Goal: Task Accomplishment & Management: Complete application form

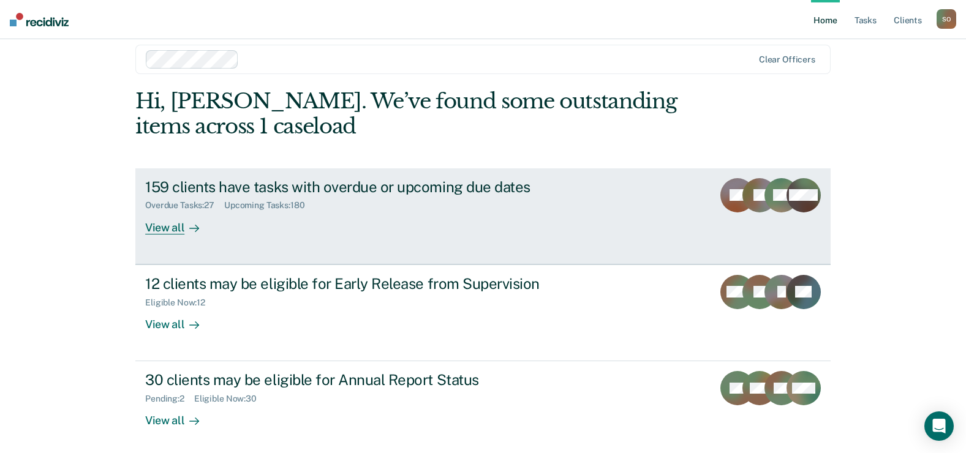
scroll to position [18, 0]
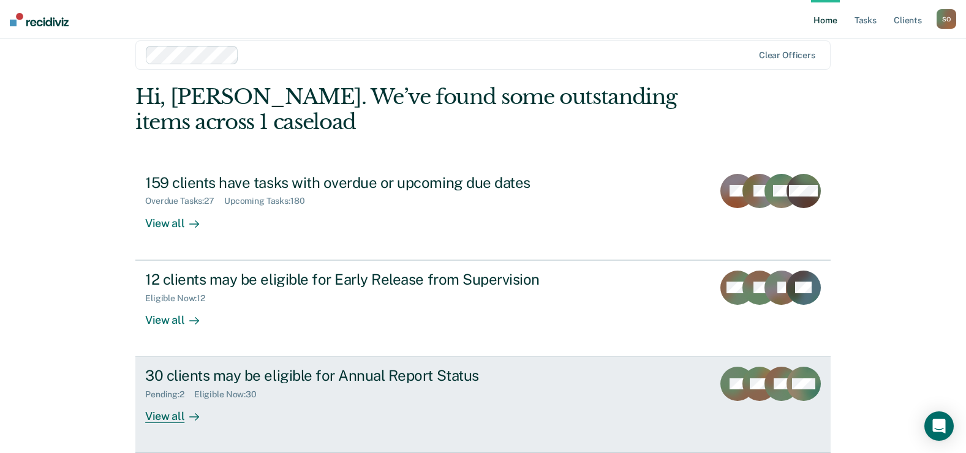
click at [249, 367] on div "30 clients may be eligible for Annual Report Status" at bounding box center [360, 376] width 430 height 18
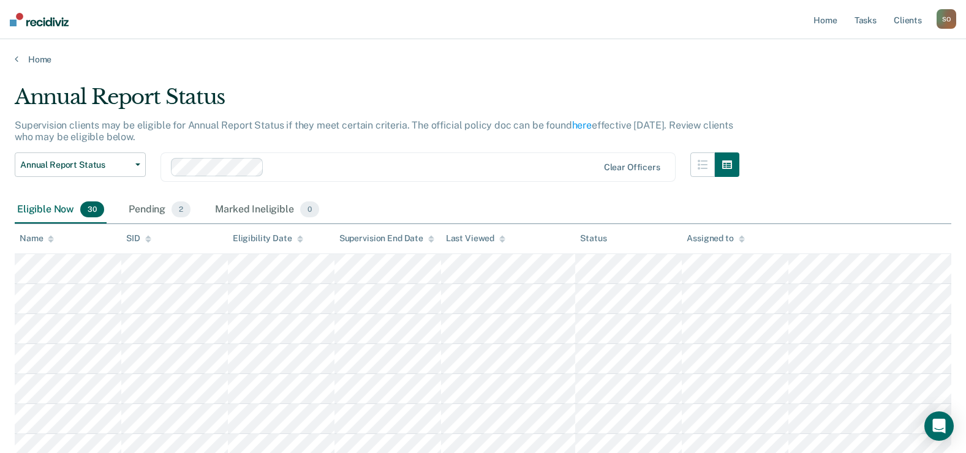
click at [51, 241] on icon at bounding box center [51, 240] width 6 height 3
click at [395, 171] on div at bounding box center [433, 167] width 329 height 14
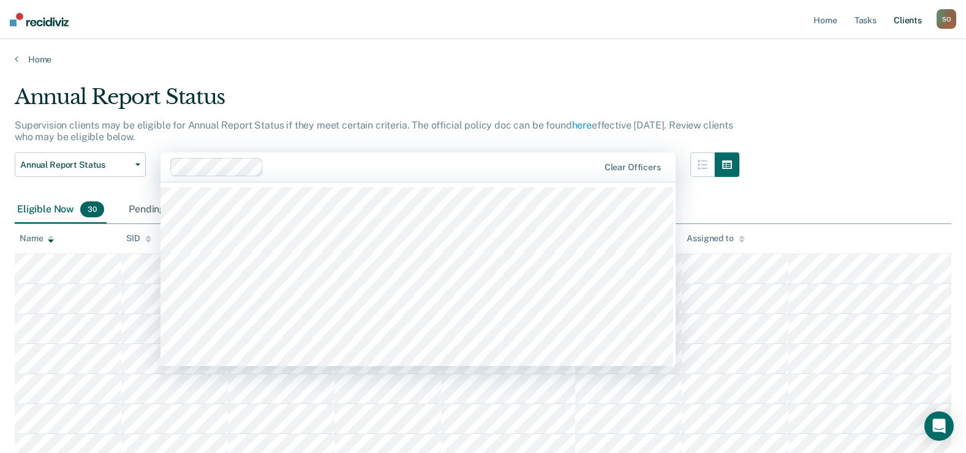
click at [908, 27] on link "Client s" at bounding box center [907, 19] width 33 height 39
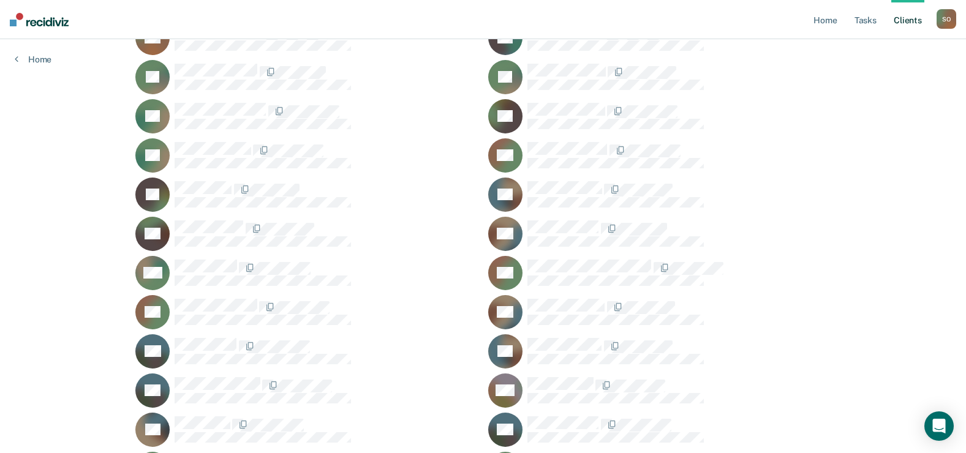
scroll to position [1575, 0]
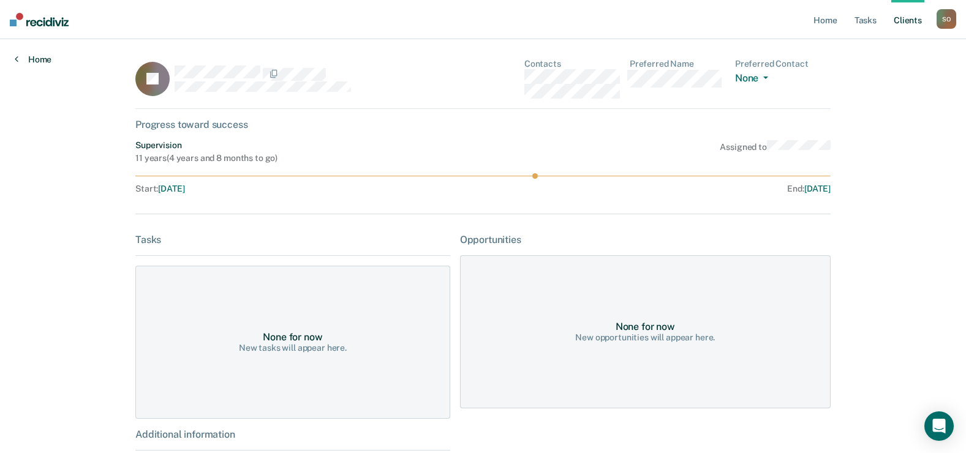
click at [31, 60] on link "Home" at bounding box center [33, 59] width 37 height 11
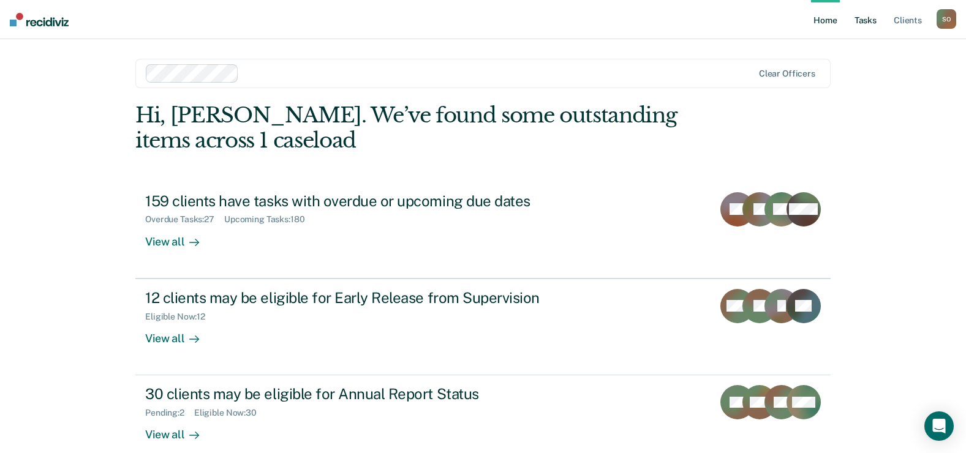
click at [863, 20] on link "Tasks" at bounding box center [865, 19] width 27 height 39
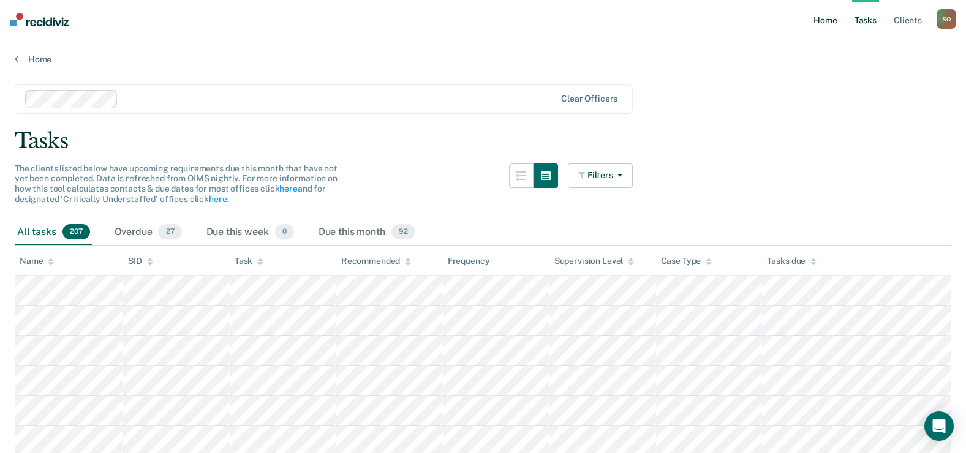
click at [821, 26] on link "Home" at bounding box center [825, 19] width 28 height 39
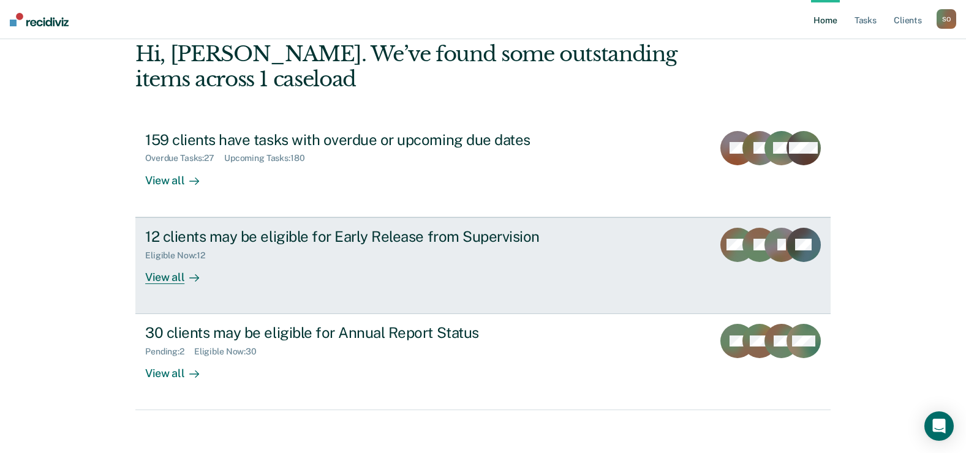
scroll to position [67, 0]
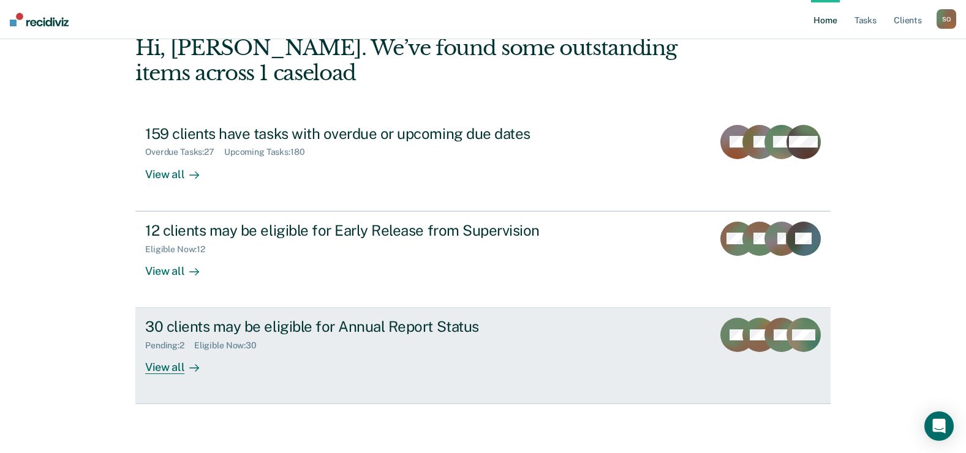
click at [318, 321] on div "30 clients may be eligible for Annual Report Status" at bounding box center [360, 327] width 430 height 18
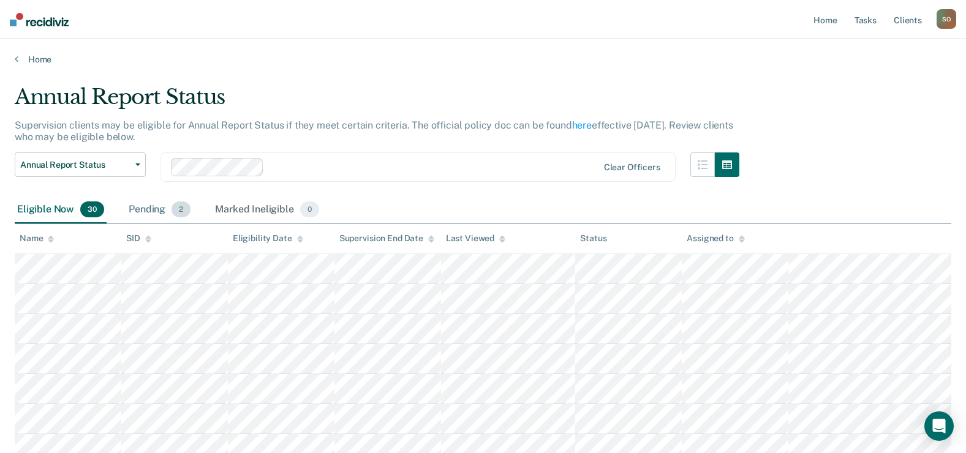
click at [157, 208] on div "Pending 2" at bounding box center [159, 210] width 67 height 27
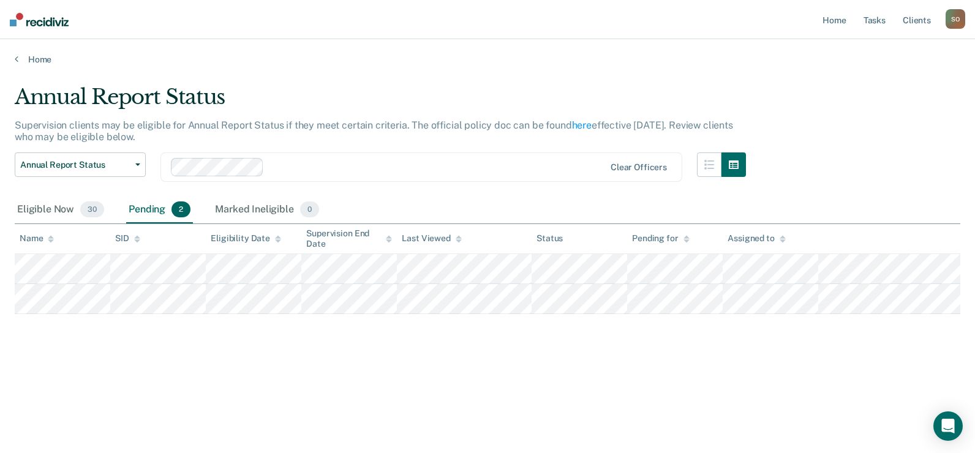
click at [396, 398] on div "Annual Report Status Supervision clients may be eligible for Annual Report Stat…" at bounding box center [487, 243] width 945 height 316
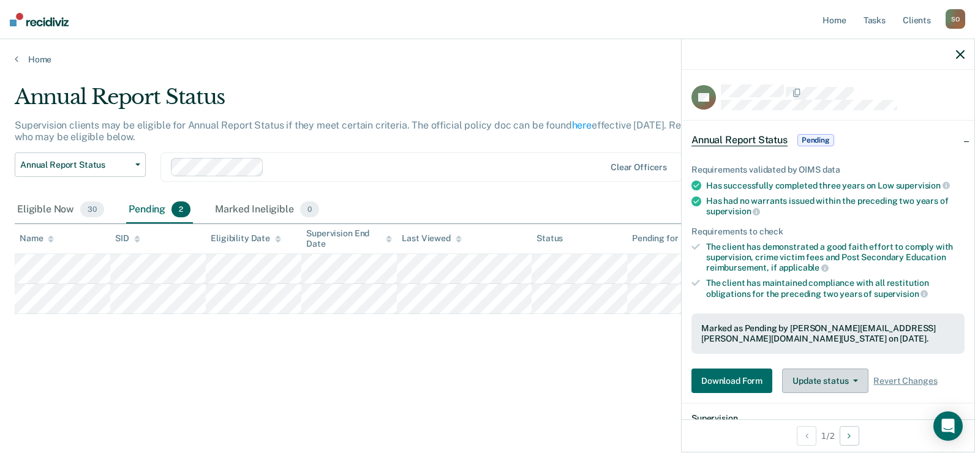
click at [807, 381] on button "Update status" at bounding box center [825, 381] width 86 height 24
click at [72, 210] on div "Eligible Now 30" at bounding box center [61, 210] width 92 height 27
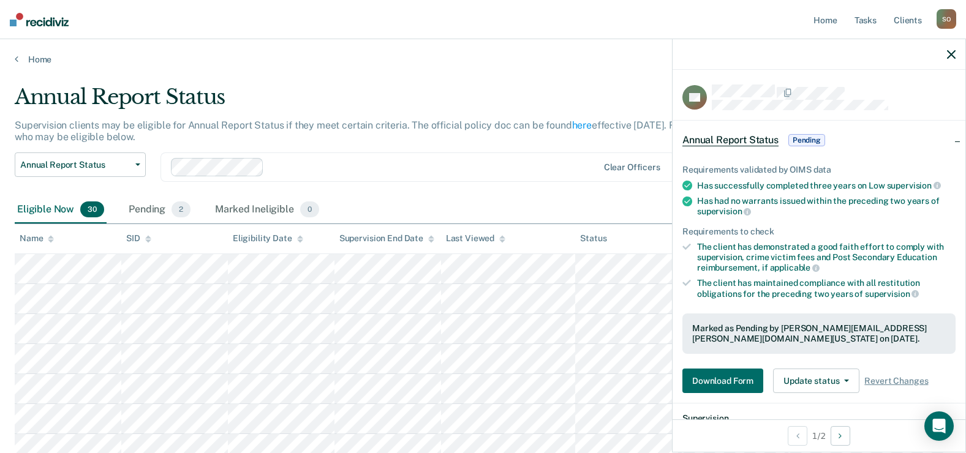
click at [579, 187] on div "Annual Report Status Early Release from Supervision Annual Report Status Clear …" at bounding box center [377, 174] width 724 height 44
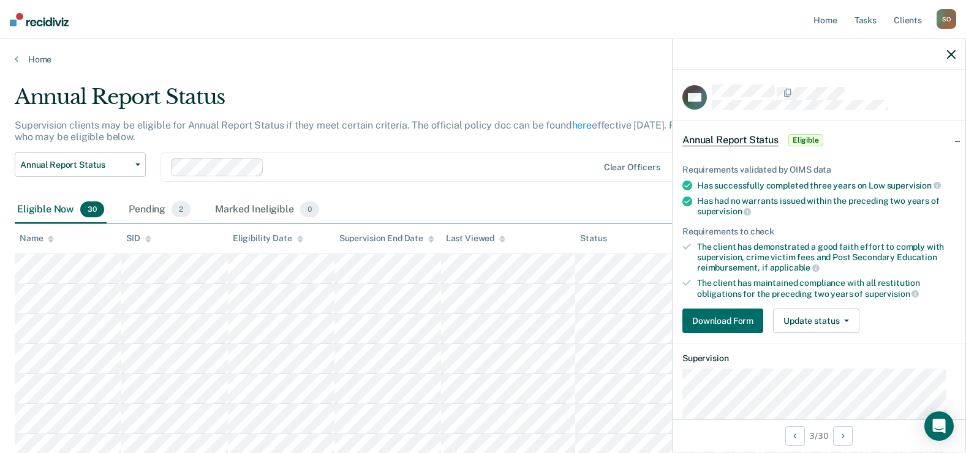
click at [956, 58] on div at bounding box center [818, 54] width 293 height 31
click at [950, 53] on icon "button" at bounding box center [951, 54] width 9 height 9
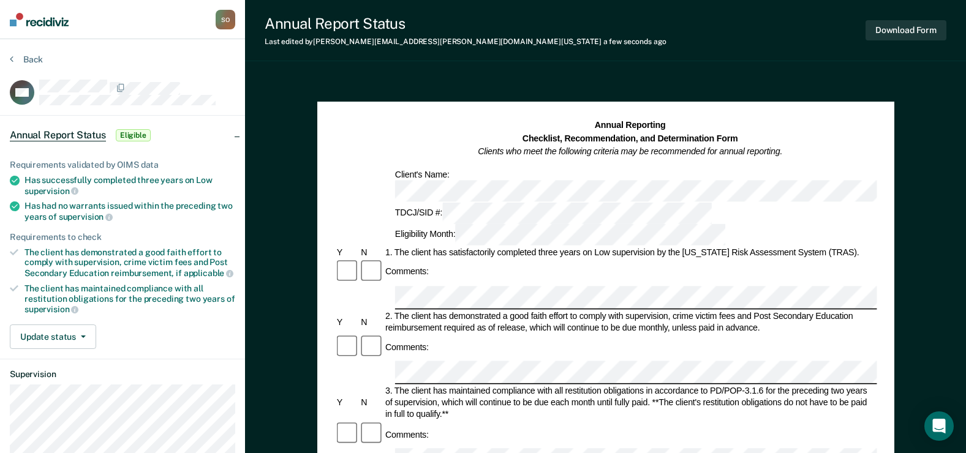
click at [431, 334] on div "Comments:" at bounding box center [605, 347] width 542 height 26
drag, startPoint x: 449, startPoint y: 204, endPoint x: 652, endPoint y: 203, distance: 203.3
click at [652, 247] on div "1. The client has satisfactorily completed three years on Low supervision by th…" at bounding box center [630, 253] width 494 height 12
copy div "satisfactorily completed three years on Low supervision"
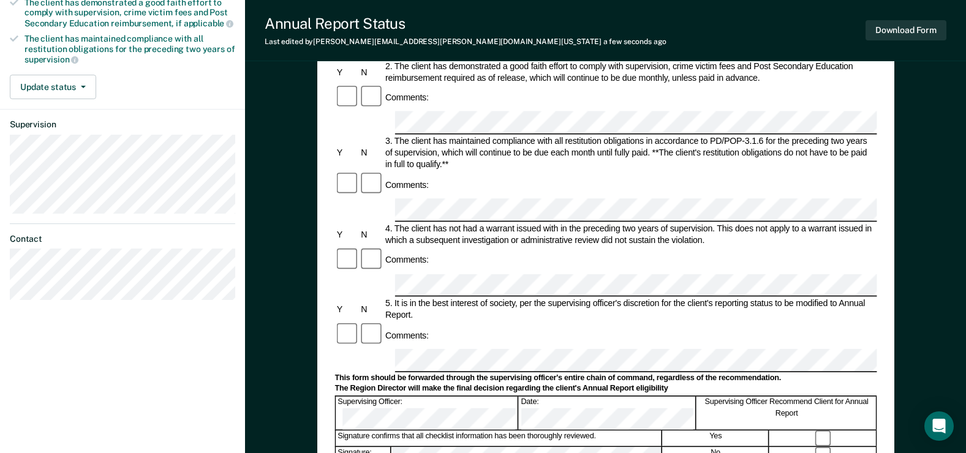
scroll to position [184, 0]
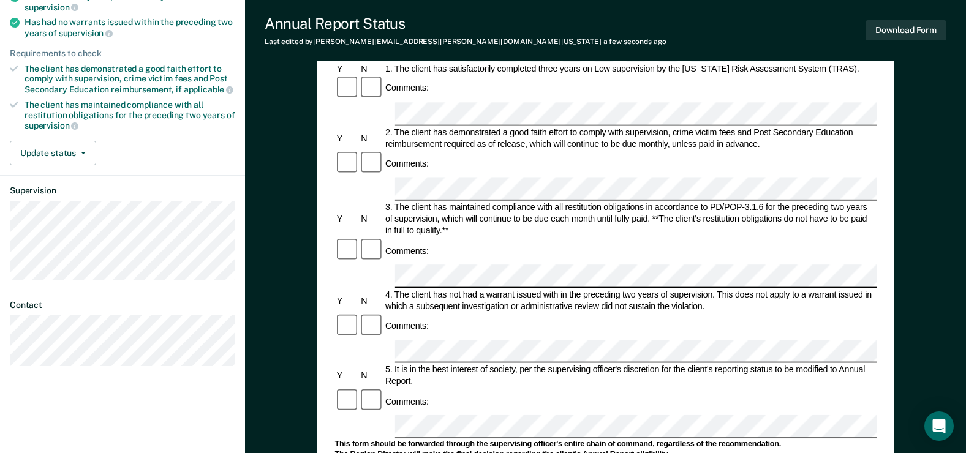
click at [574, 202] on div "3. The client has maintained compliance with all restitution obligations in acc…" at bounding box center [630, 219] width 494 height 35
copy div "restitution"
drag, startPoint x: 434, startPoint y: 193, endPoint x: 708, endPoint y: 189, distance: 273.8
click at [708, 289] on div "4. The client has not had a warrant issued with in the preceding two years of s…" at bounding box center [630, 300] width 494 height 23
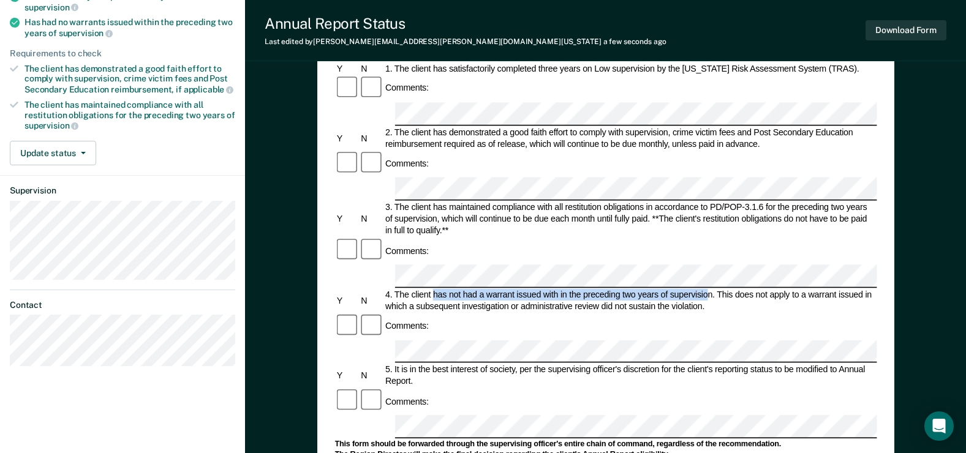
drag, startPoint x: 708, startPoint y: 189, endPoint x: 692, endPoint y: 197, distance: 18.1
copy div "has not had a warrant issued with in the preceding two years of supervisio"
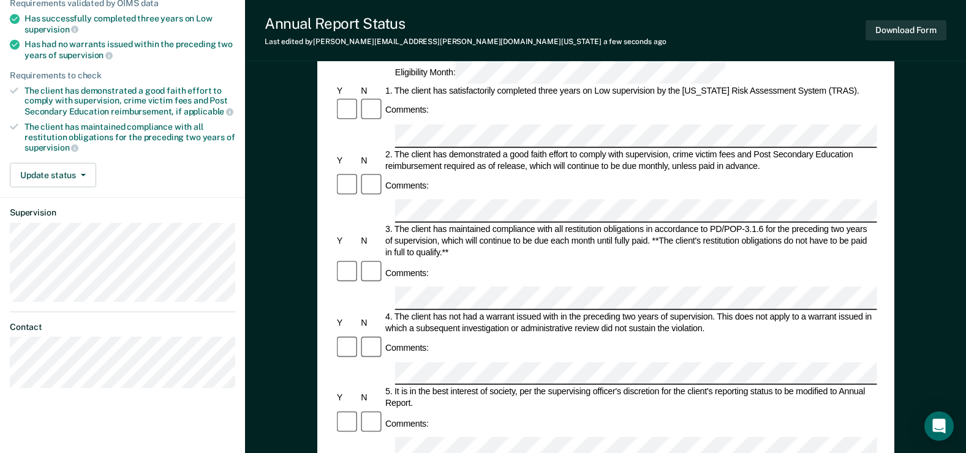
scroll to position [0, 0]
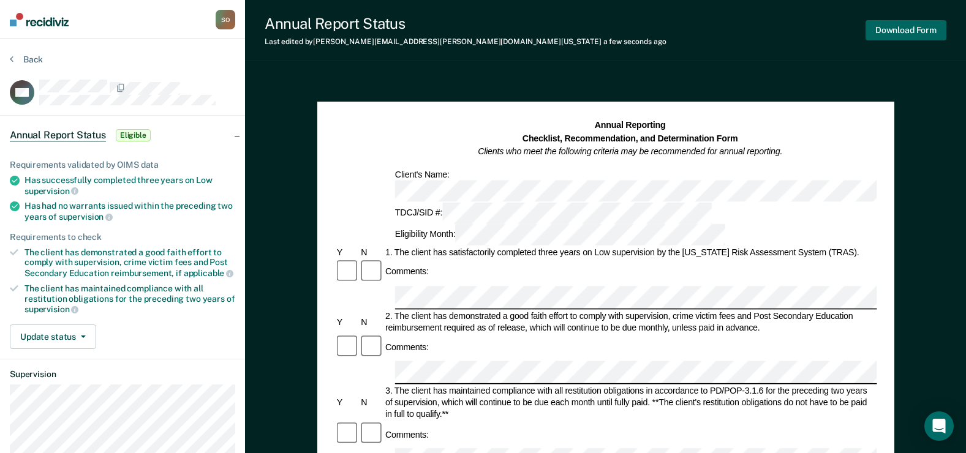
click at [896, 30] on button "Download Form" at bounding box center [905, 30] width 81 height 20
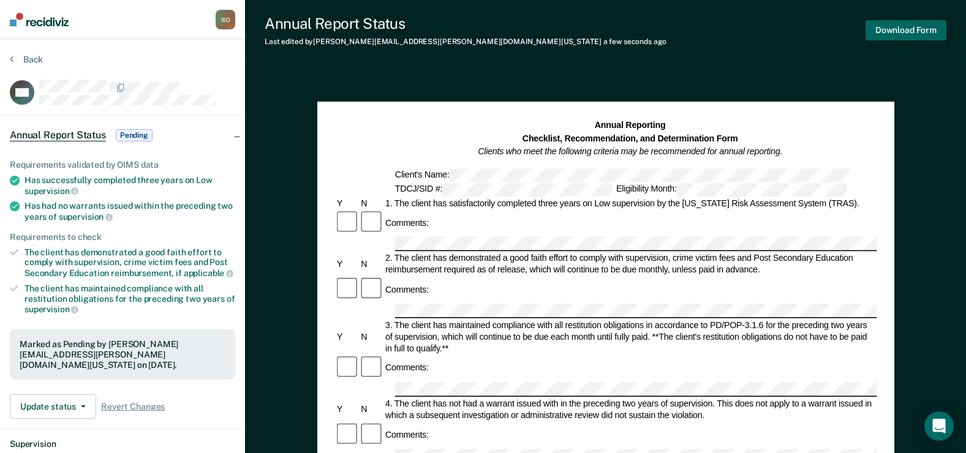
click at [895, 31] on button "Download Form" at bounding box center [905, 30] width 81 height 20
